Goal: Information Seeking & Learning: Learn about a topic

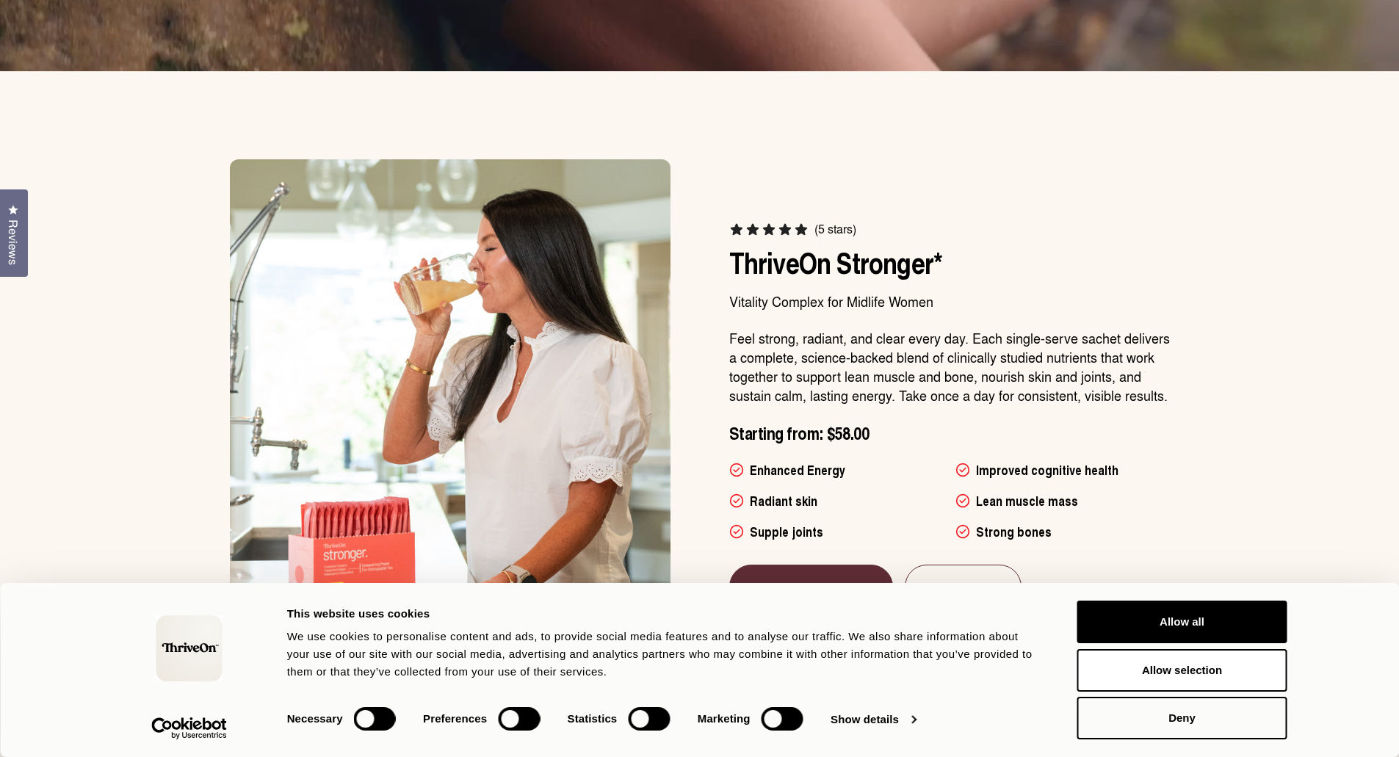
scroll to position [955, 0]
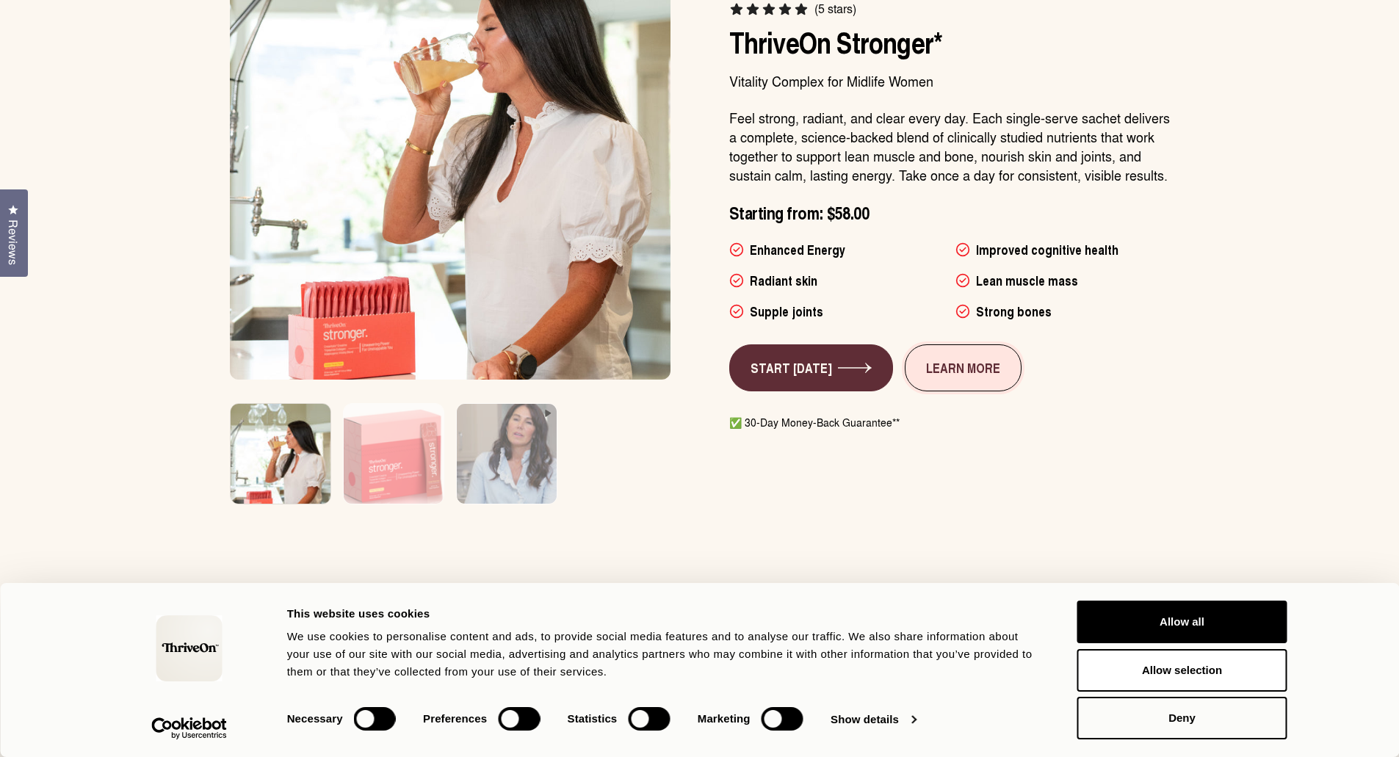
click at [938, 379] on link "LEARN MORE" at bounding box center [963, 368] width 117 height 47
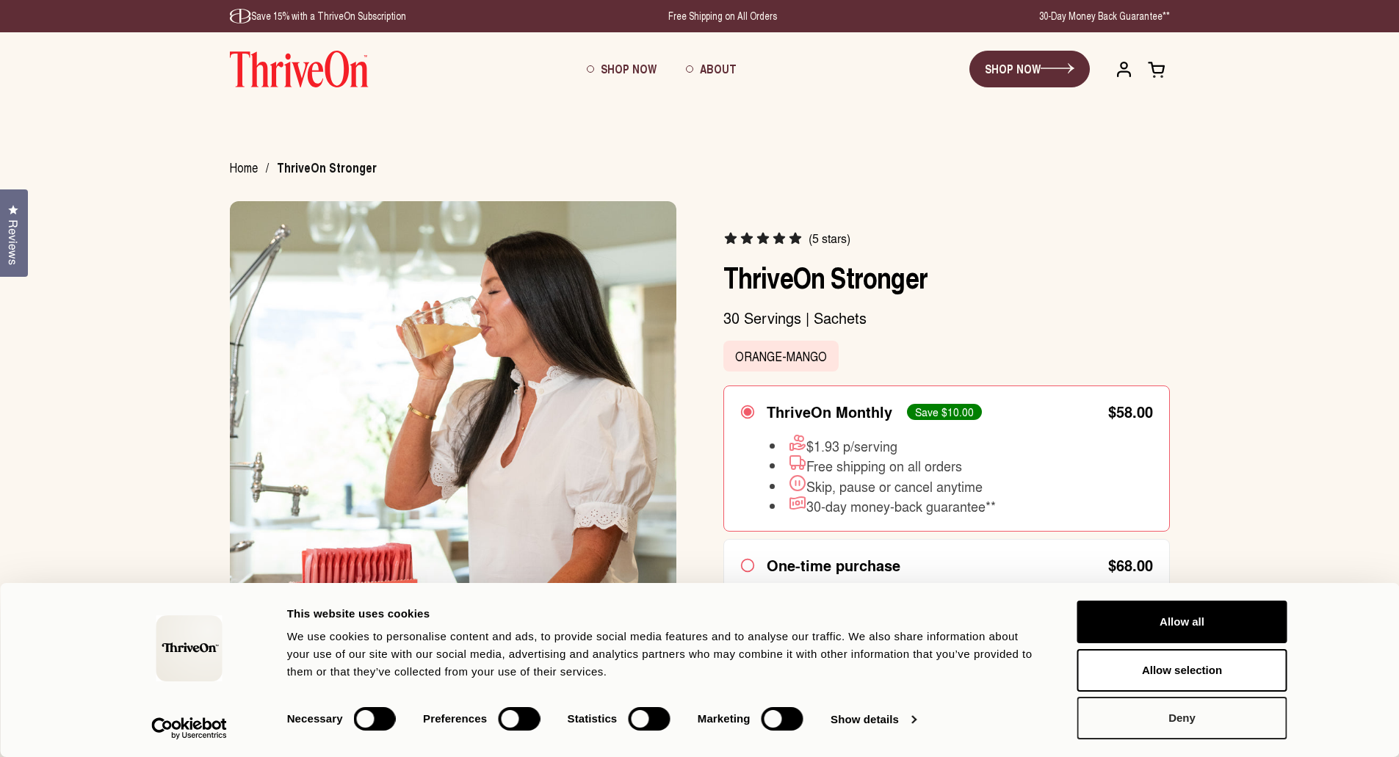
click at [1236, 726] on button "Deny" at bounding box center [1183, 718] width 210 height 43
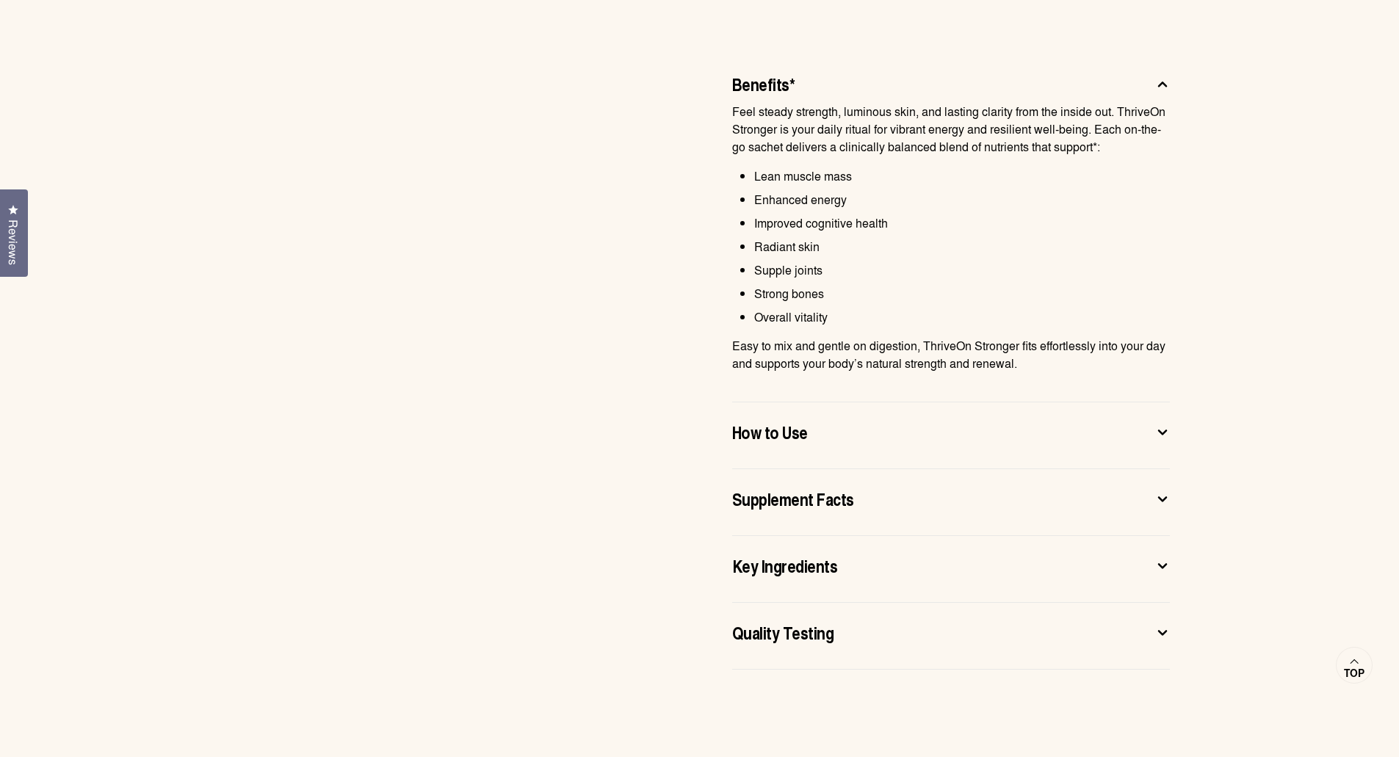
scroll to position [955, 0]
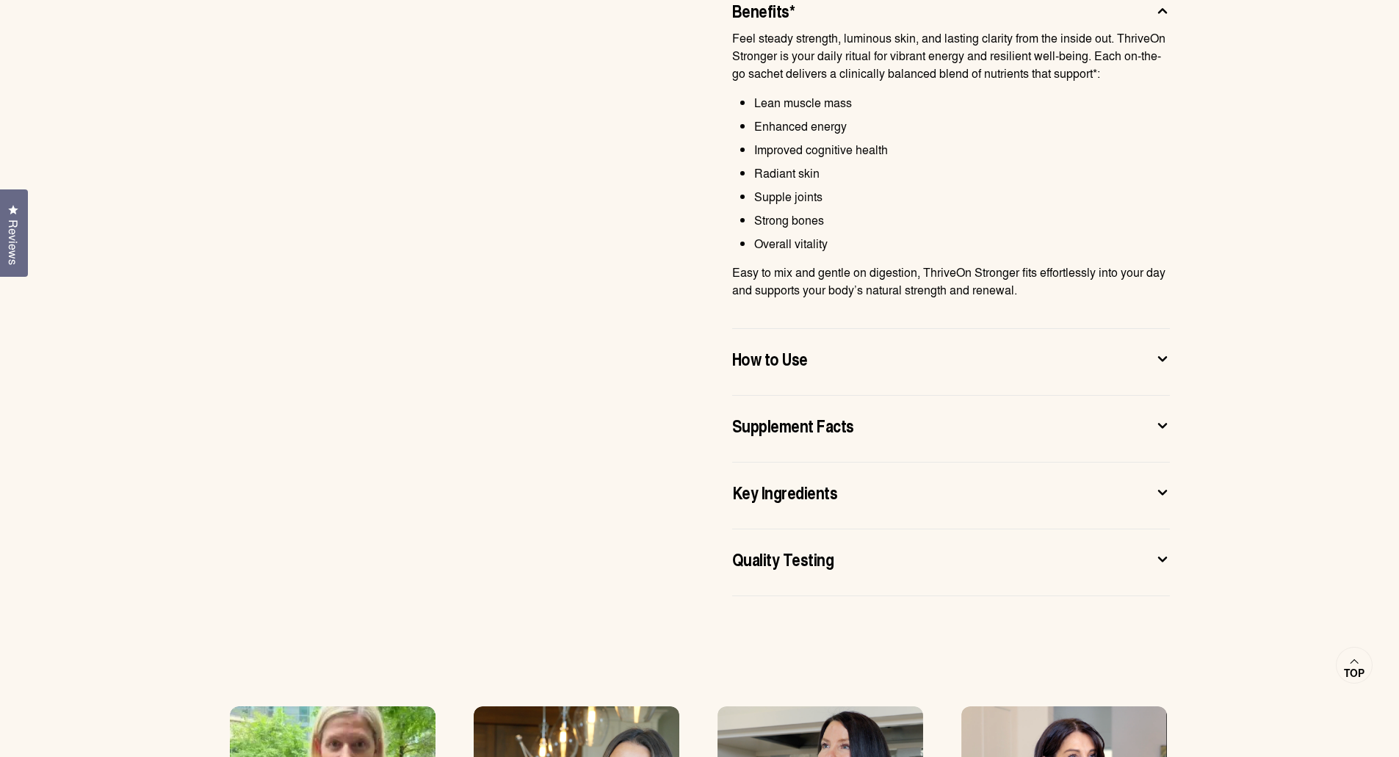
click at [1162, 425] on icon at bounding box center [1163, 425] width 15 height 15
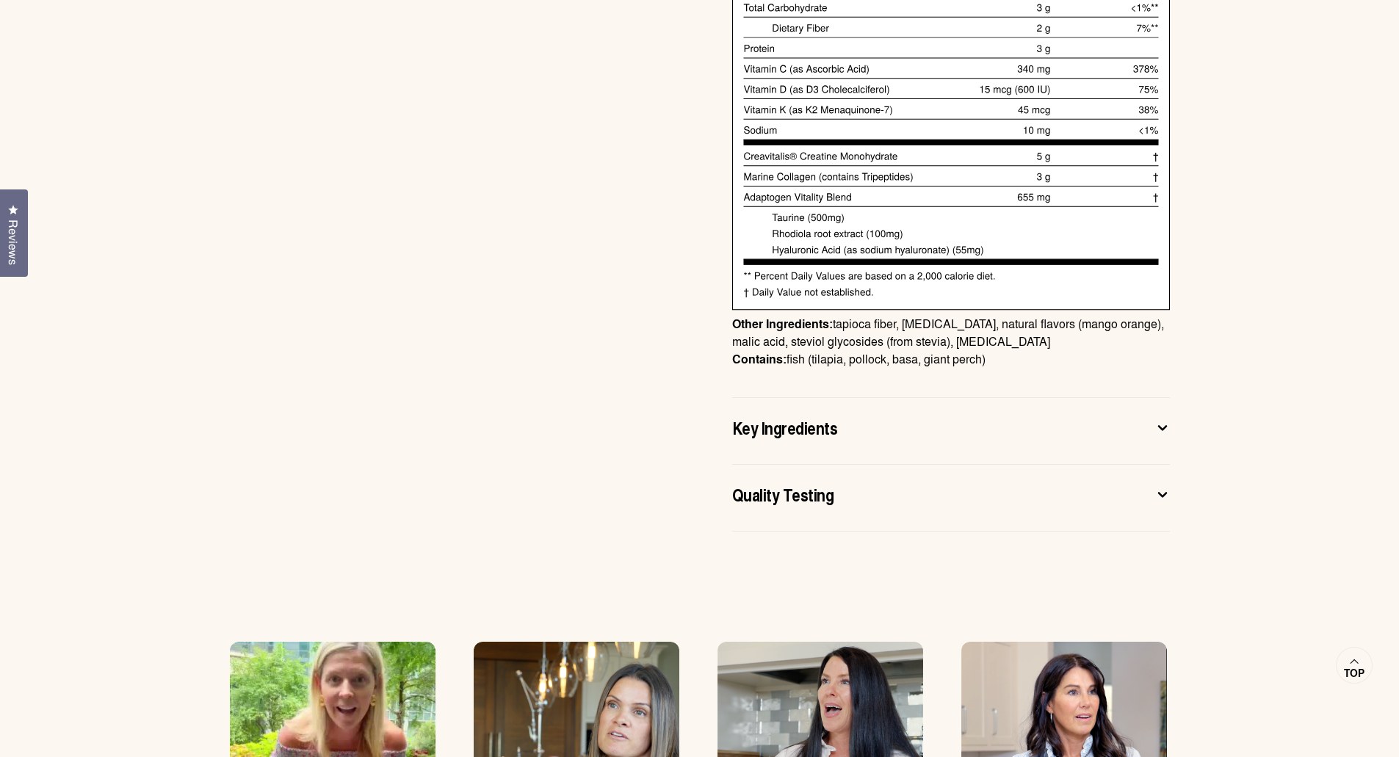
scroll to position [1322, 0]
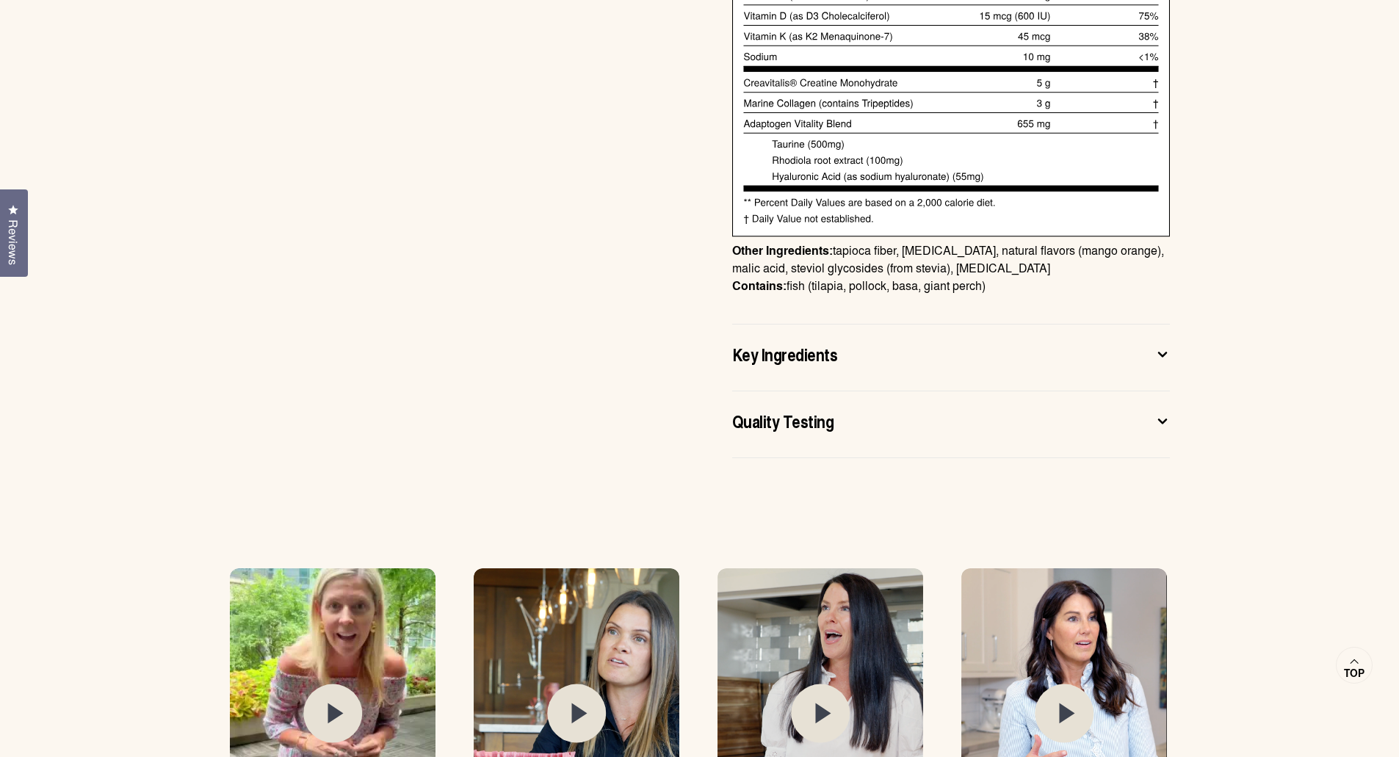
click at [1158, 346] on button "Key Ingredients" at bounding box center [951, 357] width 438 height 31
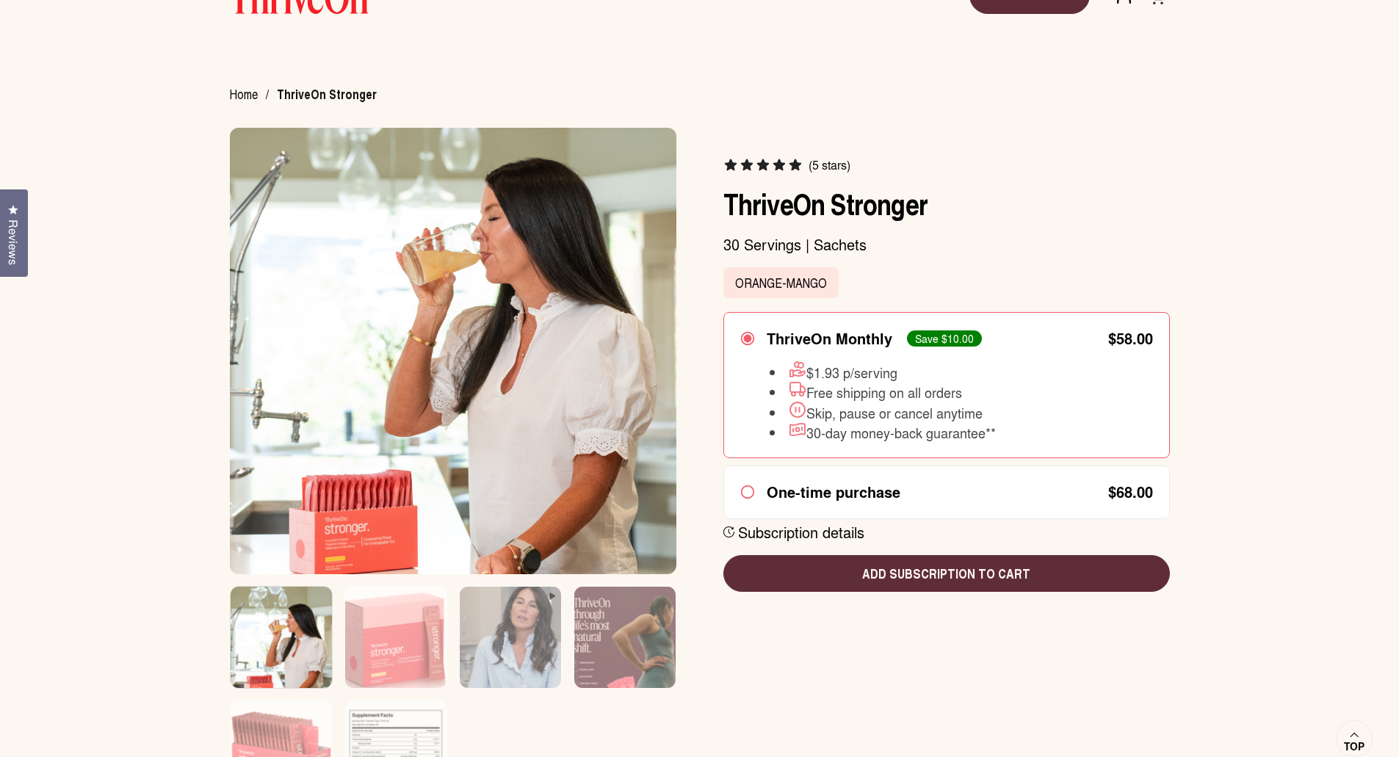
scroll to position [0, 0]
